Goal: Task Accomplishment & Management: Manage account settings

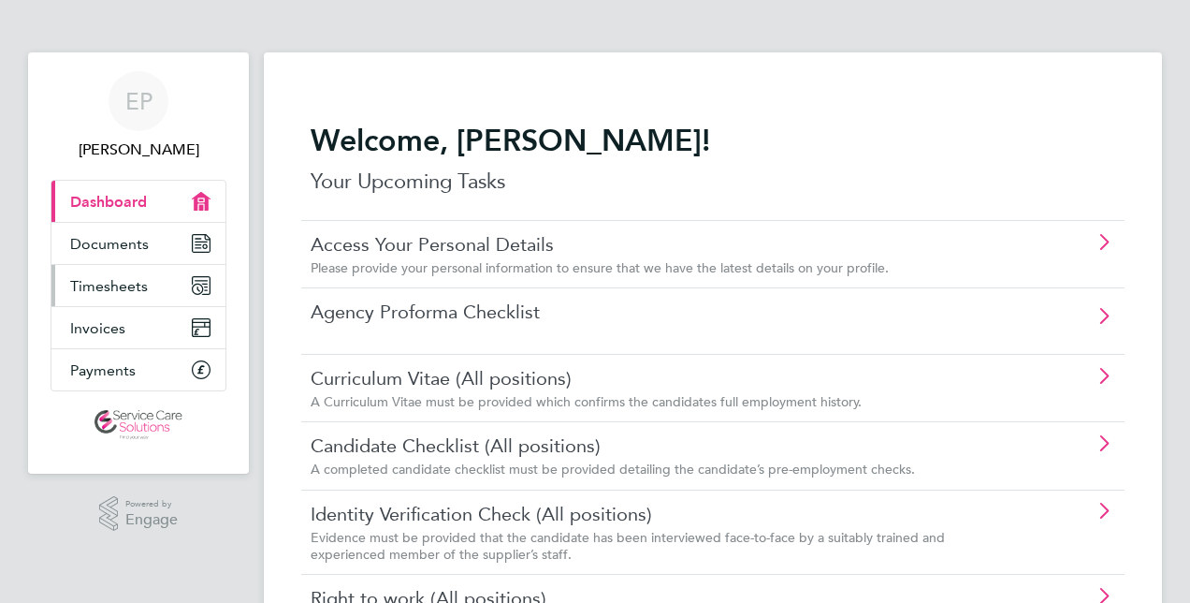
click at [64, 270] on link "Timesheets" at bounding box center [138, 285] width 174 height 41
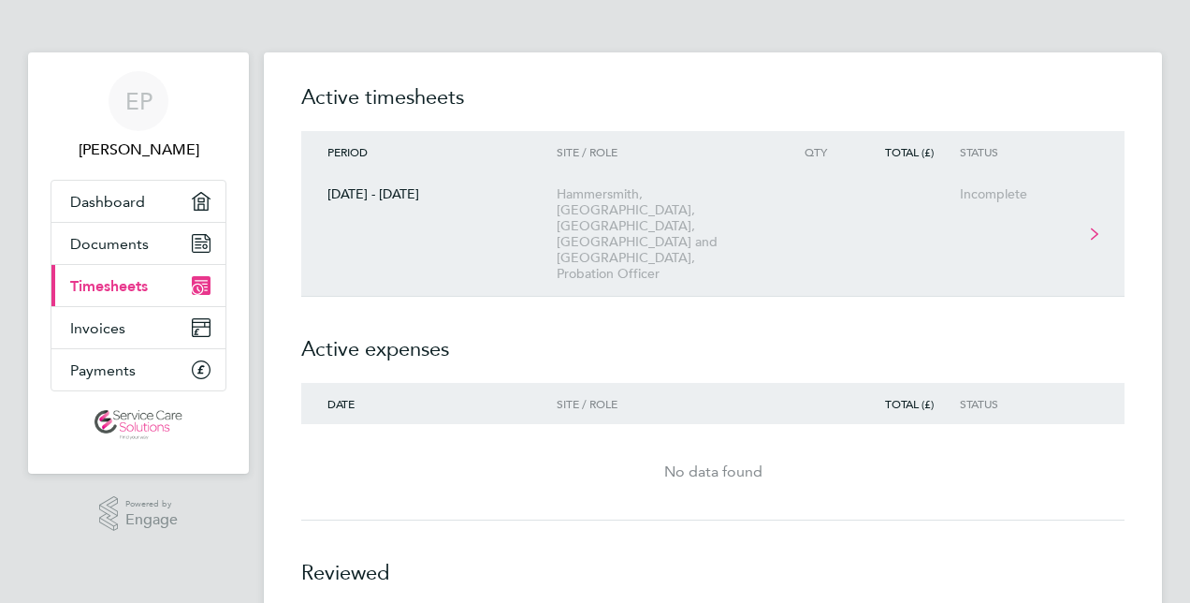
click at [731, 198] on div "Hammersmith, [GEOGRAPHIC_DATA], [GEOGRAPHIC_DATA], [GEOGRAPHIC_DATA] and [GEOGR…" at bounding box center [664, 233] width 214 height 95
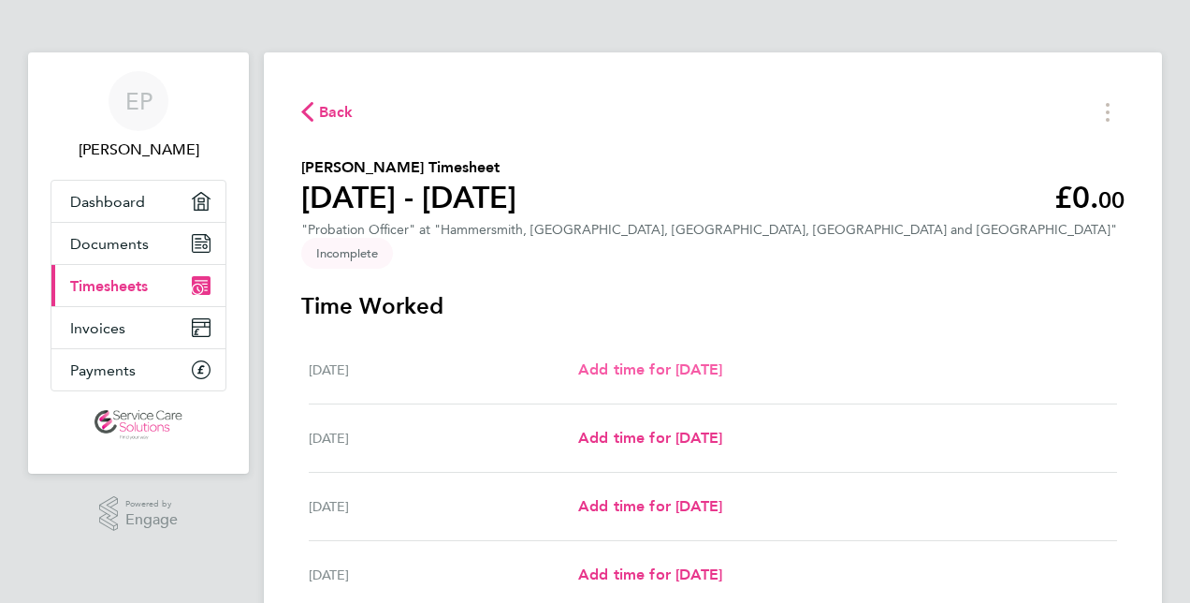
click at [695, 360] on span "Add time for [DATE]" at bounding box center [650, 369] width 144 height 18
select select "30"
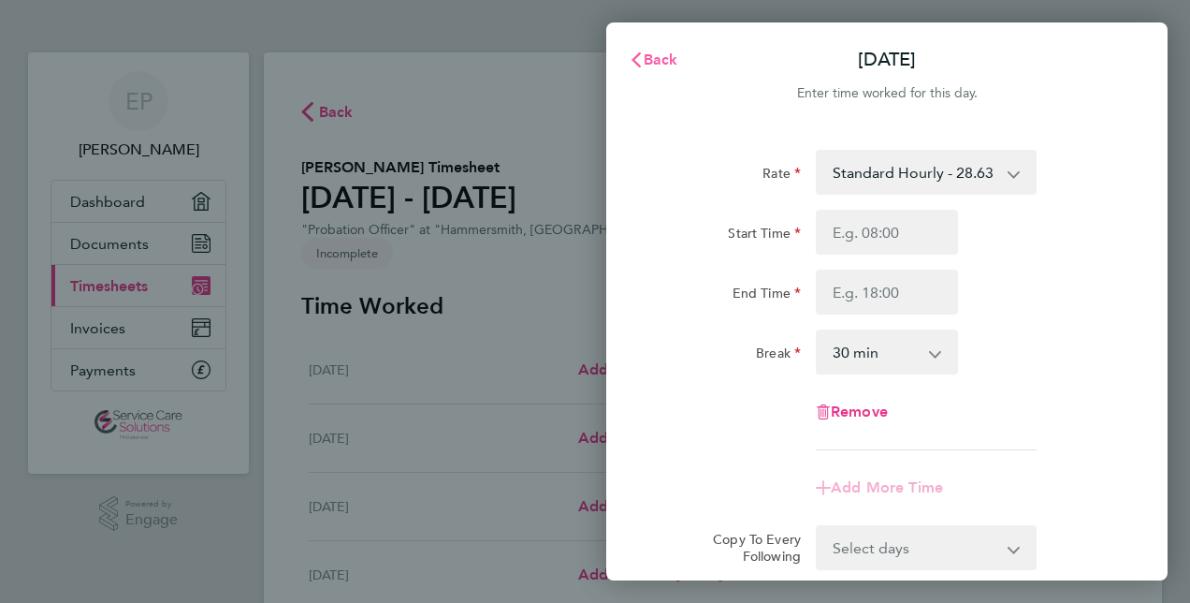
click at [660, 62] on span "Back" at bounding box center [661, 60] width 35 height 18
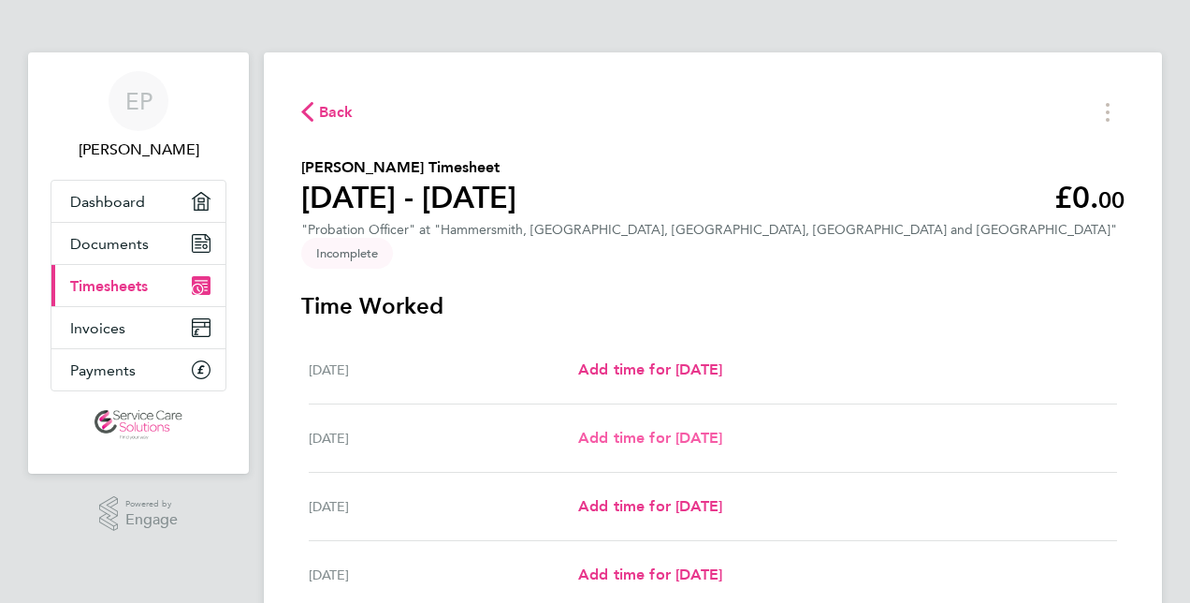
click at [634, 428] on span "Add time for [DATE]" at bounding box center [650, 437] width 144 height 18
select select "30"
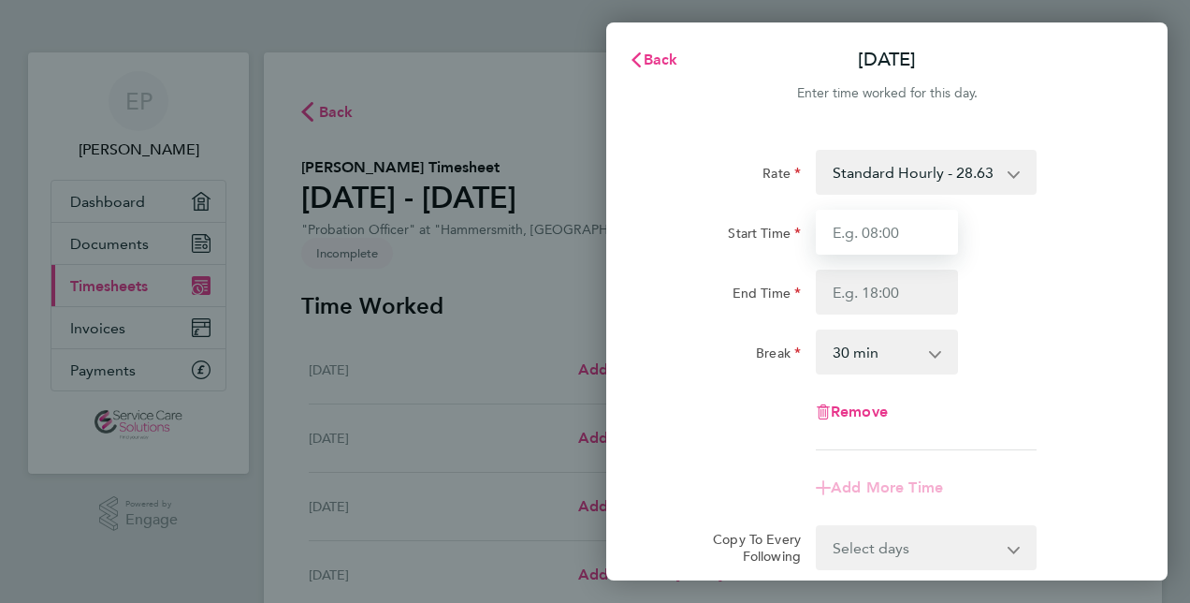
click at [854, 236] on input "Start Time" at bounding box center [887, 232] width 142 height 45
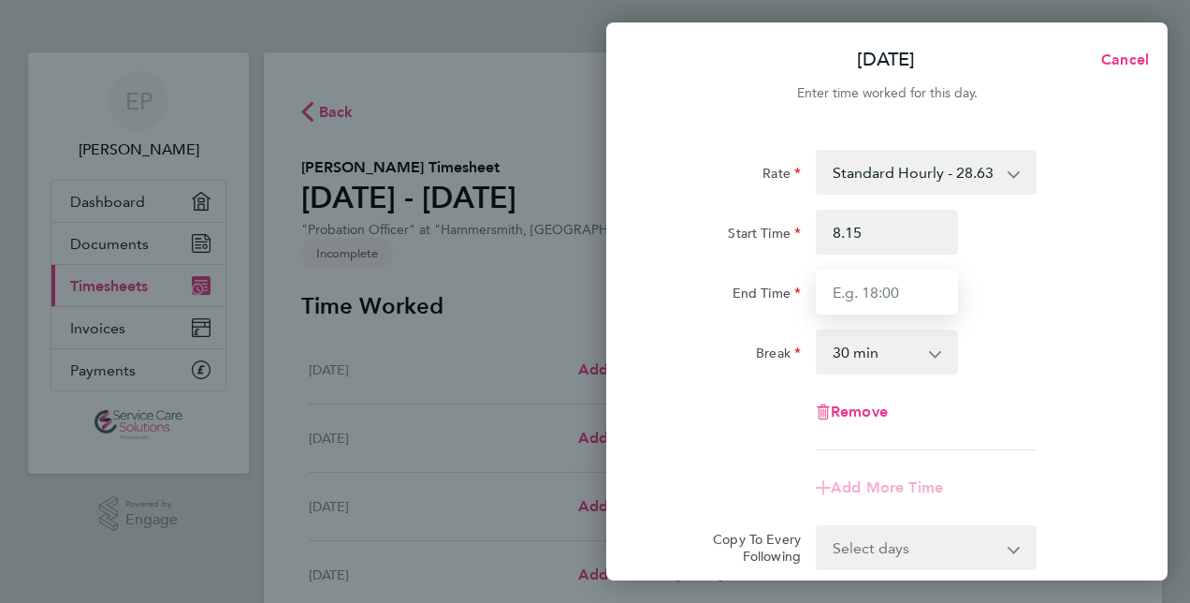
type input "08:15"
type input "17:35"
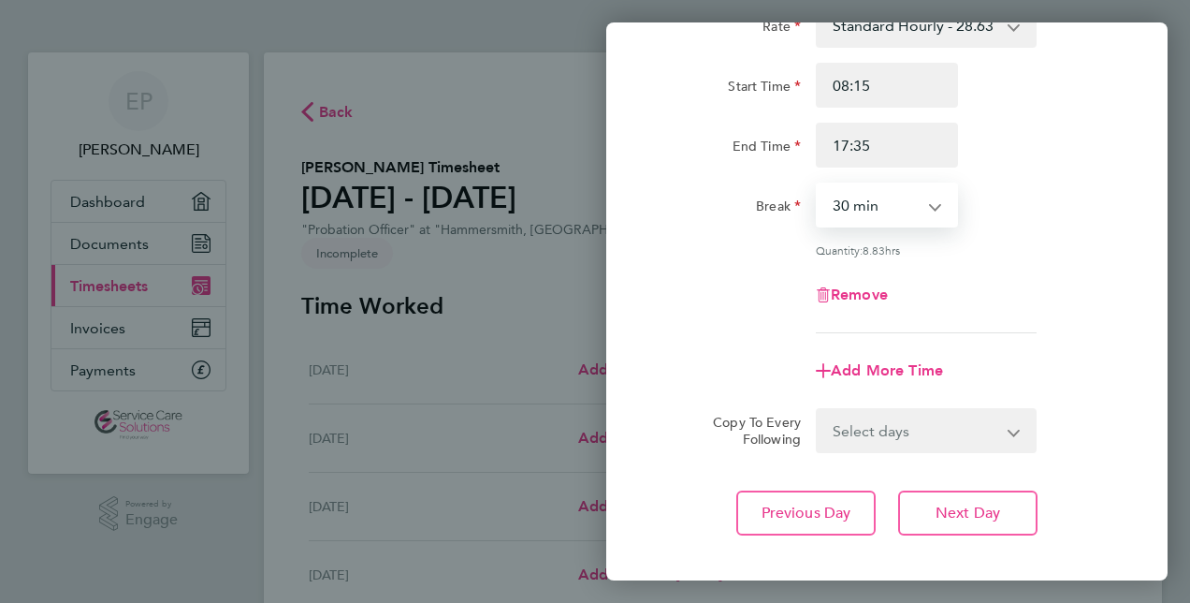
scroll to position [203, 0]
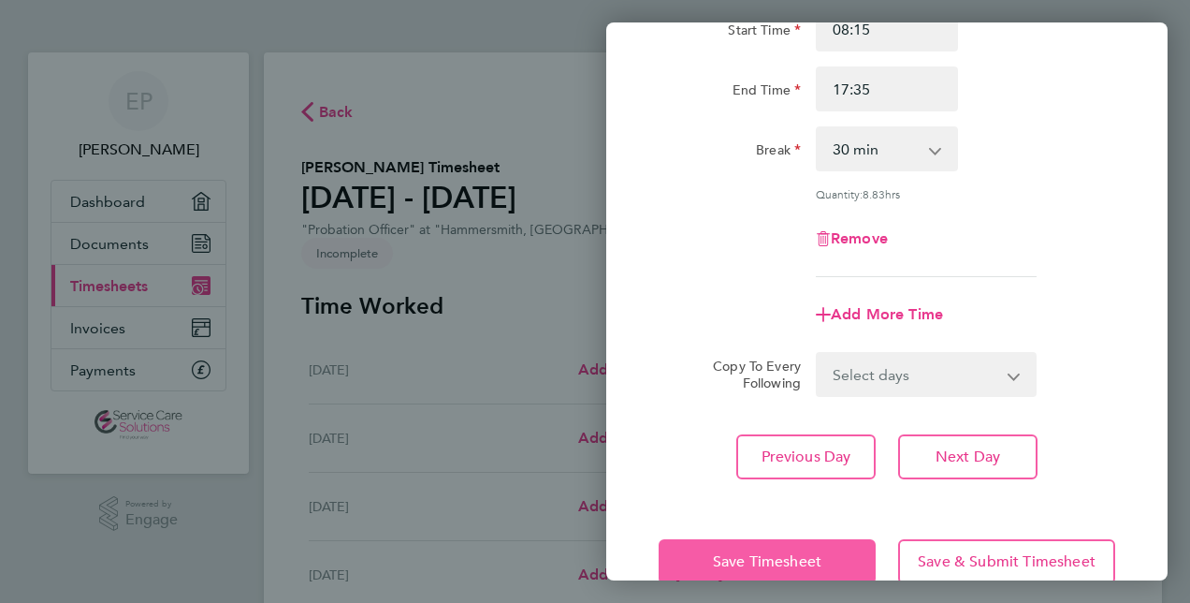
click at [817, 554] on span "Save Timesheet" at bounding box center [767, 561] width 109 height 19
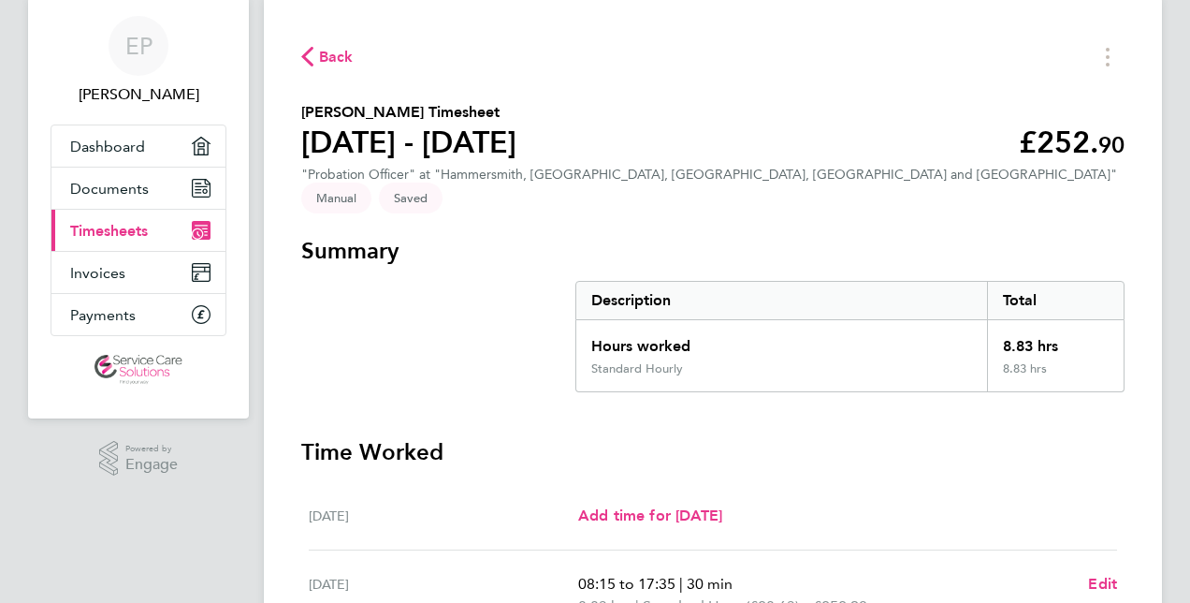
scroll to position [53, 0]
